Goal: Find specific page/section: Find specific page/section

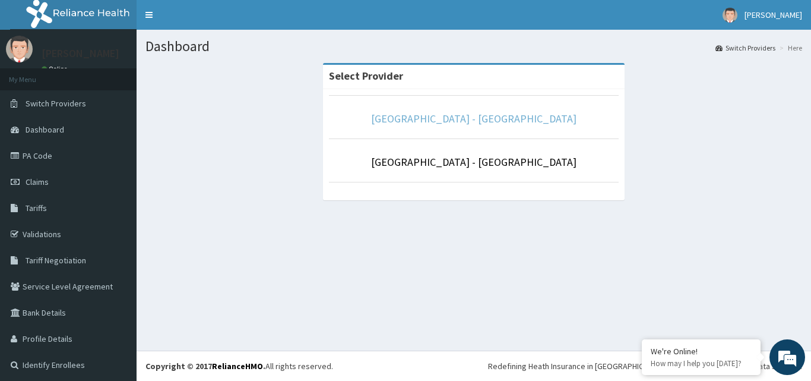
click at [490, 121] on link "[GEOGRAPHIC_DATA] - [GEOGRAPHIC_DATA]" at bounding box center [473, 119] width 205 height 14
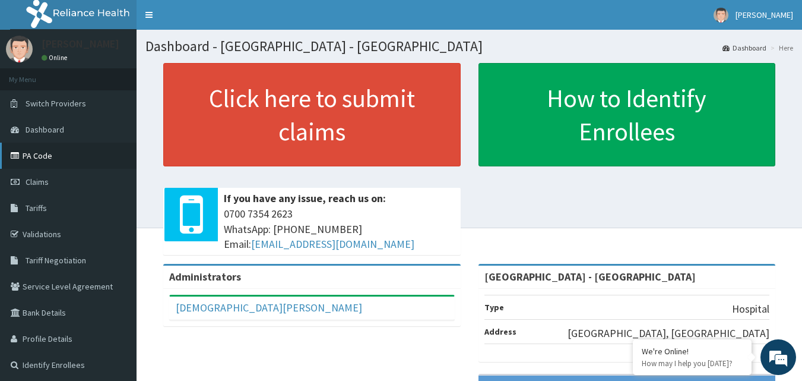
click at [40, 161] on link "PA Code" at bounding box center [68, 155] width 137 height 26
